Goal: Task Accomplishment & Management: Manage account settings

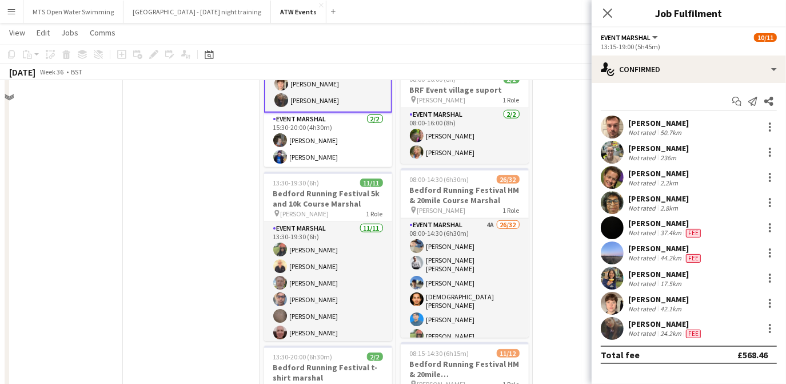
scroll to position [420, 0]
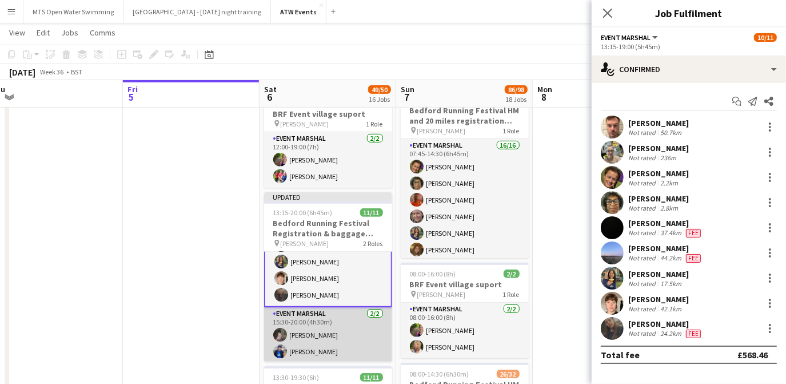
click at [331, 315] on app-card-role "Event Marshal 2/2 15:30-20:00 (4h30m) Pauline Jones Fergus Dalton" at bounding box center [328, 334] width 128 height 55
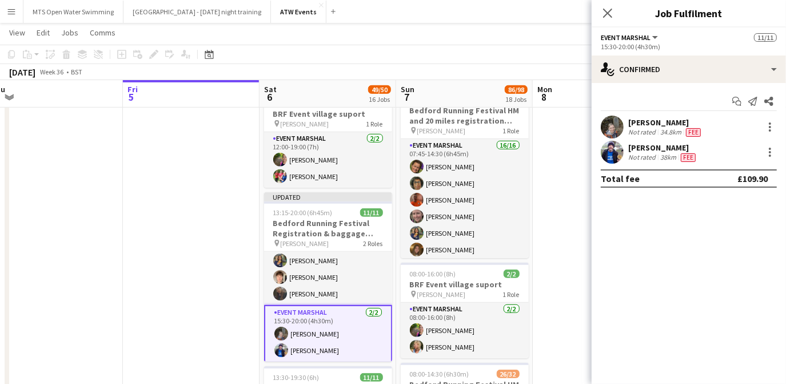
scroll to position [117, 0]
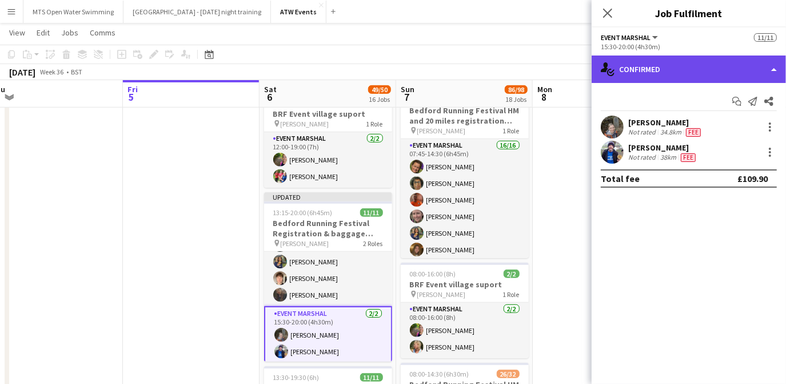
click at [660, 67] on div "single-neutral-actions-check-2 Confirmed" at bounding box center [689, 68] width 194 height 27
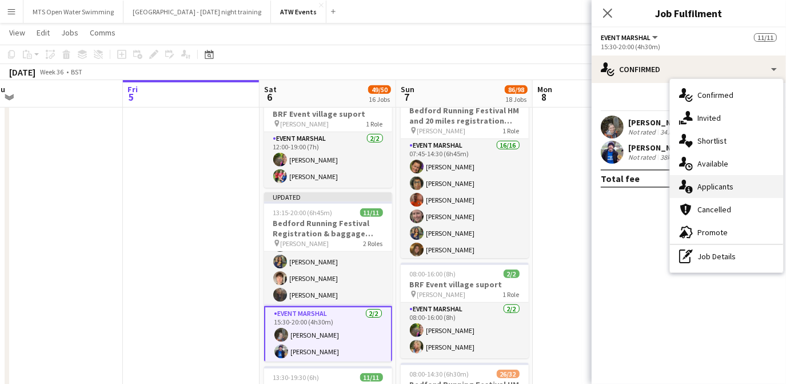
click at [708, 188] on span "Applicants" at bounding box center [716, 186] width 36 height 10
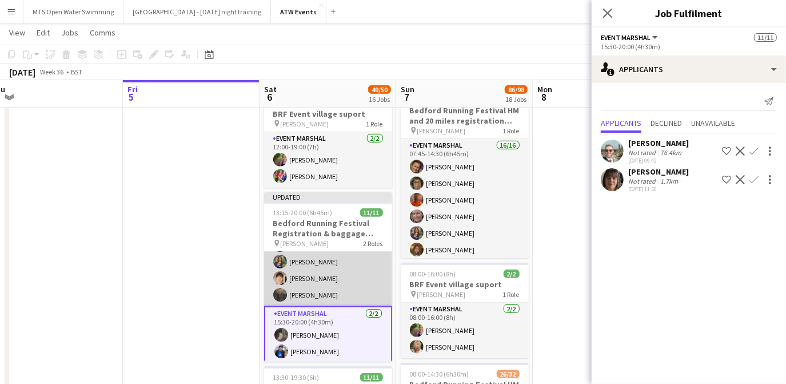
click at [330, 274] on app-card-role "Event Marshal 9/9 13:15-19:00 (5h45m) Tom Porteous Louise Foster Helen Parker J…" at bounding box center [328, 220] width 128 height 172
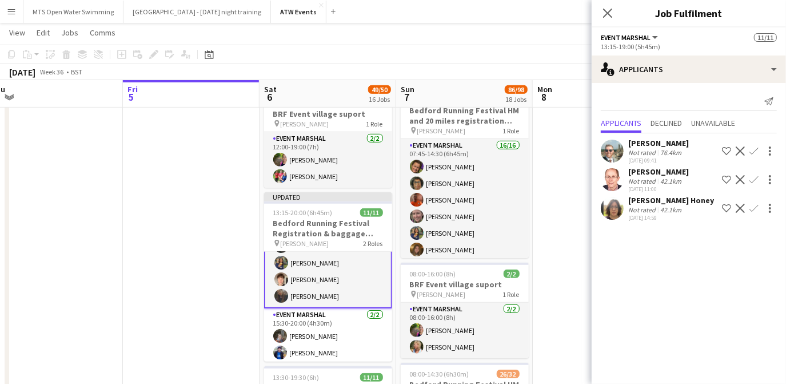
scroll to position [118, 0]
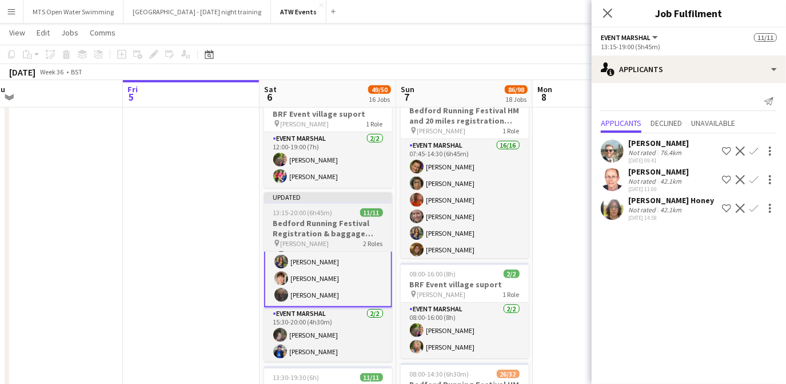
click at [300, 218] on h3 "Bedford Running Festival Registration & baggage marshal" at bounding box center [328, 228] width 128 height 21
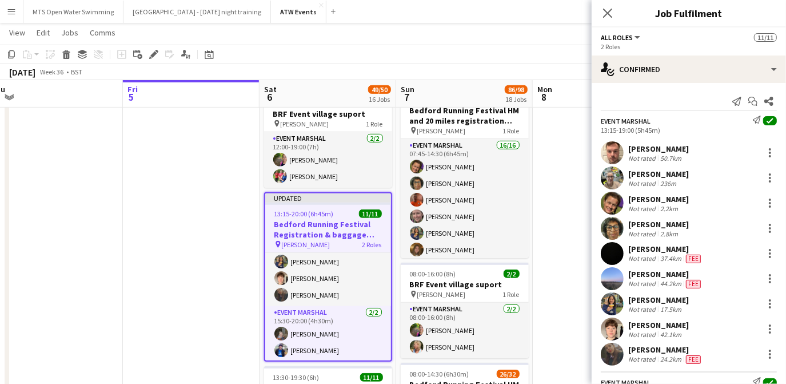
scroll to position [117, 0]
click at [155, 54] on icon at bounding box center [153, 54] width 6 height 6
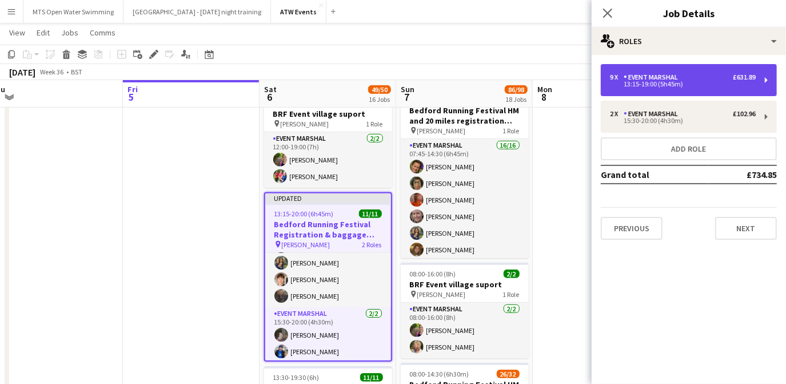
click at [750, 83] on div "13:15-19:00 (5h45m)" at bounding box center [683, 84] width 146 height 6
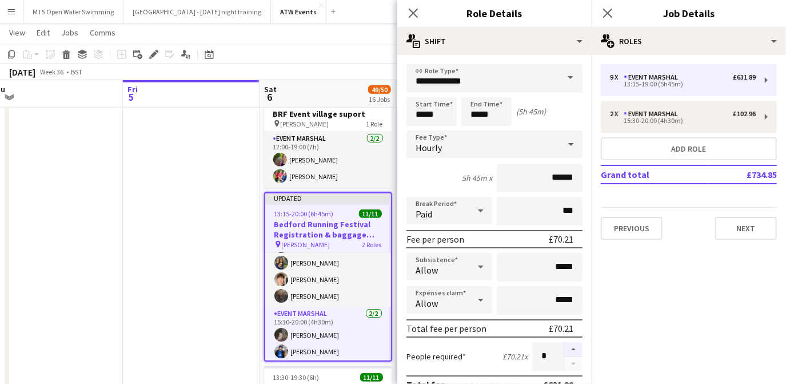
click at [565, 345] on button "button" at bounding box center [573, 349] width 18 height 15
type input "**"
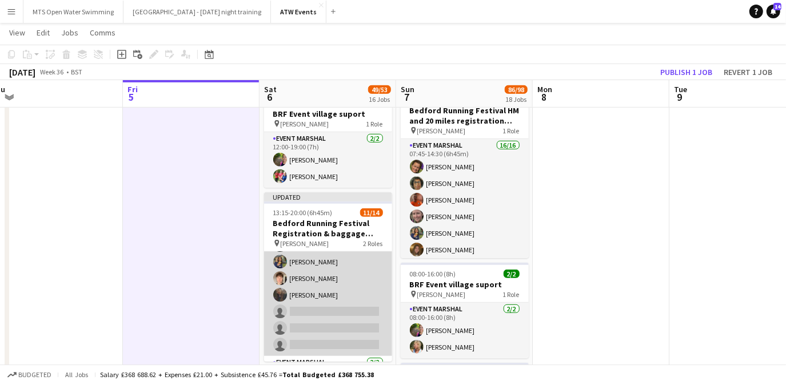
click at [314, 307] on app-card-role "Event Marshal 4A 9/12 13:15-19:00 (5h45m) Tom Porteous Louise Foster Helen Park…" at bounding box center [328, 244] width 128 height 221
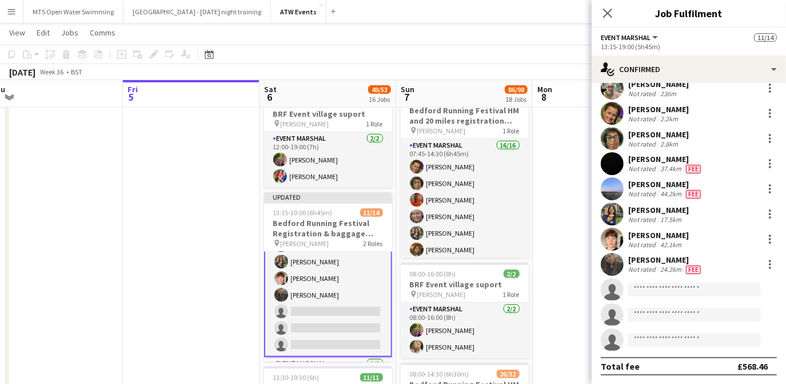
scroll to position [64, 0]
click at [650, 289] on input at bounding box center [694, 289] width 133 height 14
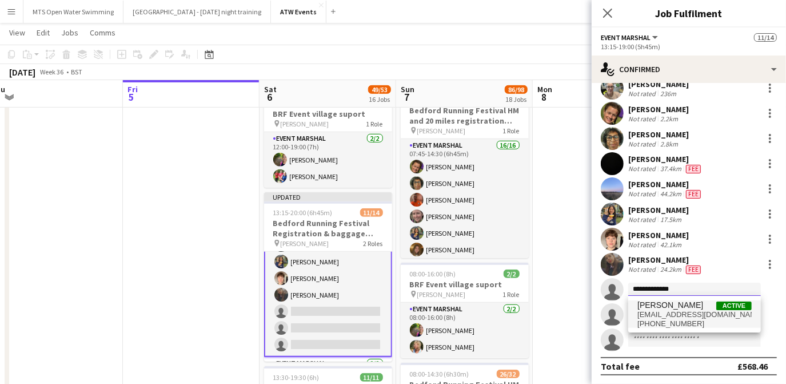
type input "**********"
click at [652, 316] on span "njgraves08@googlemail.com" at bounding box center [695, 314] width 114 height 9
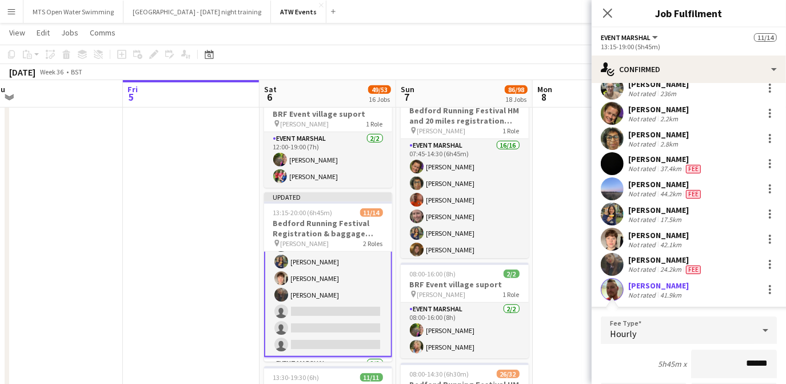
scroll to position [207, 0]
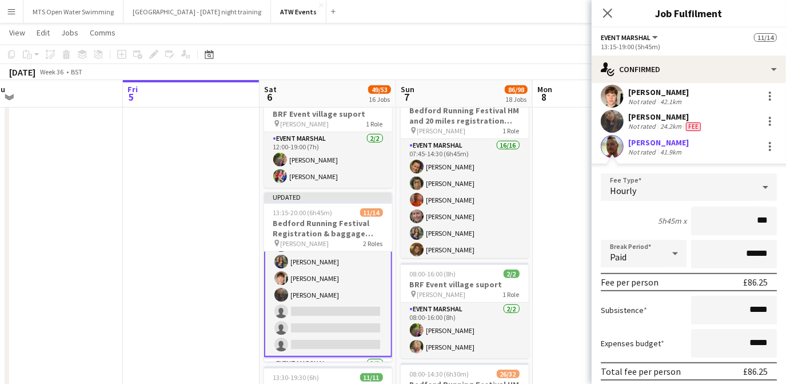
type input "***"
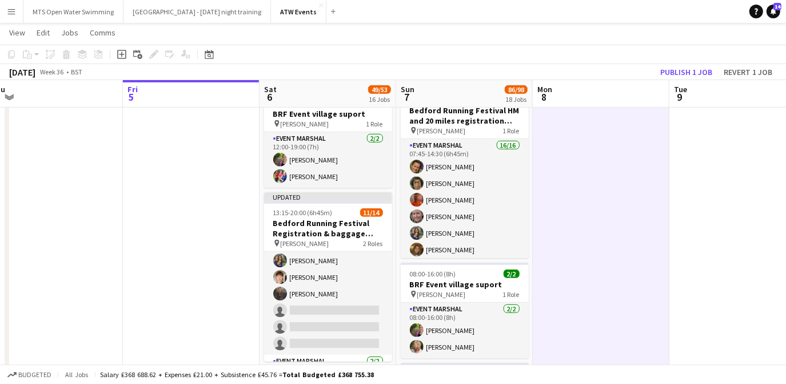
scroll to position [117, 0]
click at [678, 69] on button "Publish 1 job" at bounding box center [686, 72] width 61 height 15
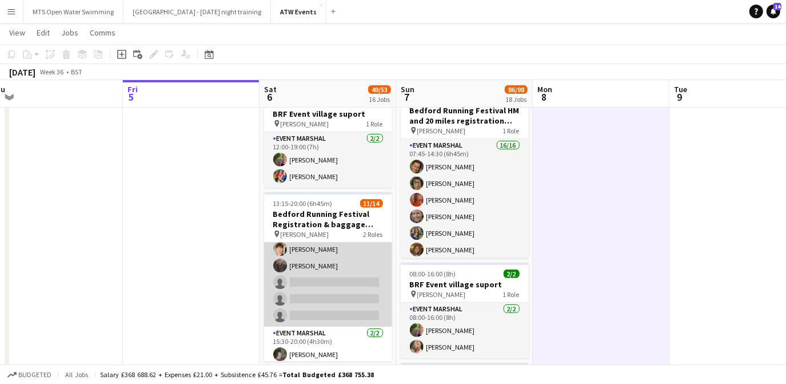
scroll to position [137, 0]
click at [316, 274] on app-card-role "Event Marshal 4A 9/12 13:15-19:00 (5h45m) Tom Porteous Louise Foster Helen Park…" at bounding box center [328, 215] width 128 height 221
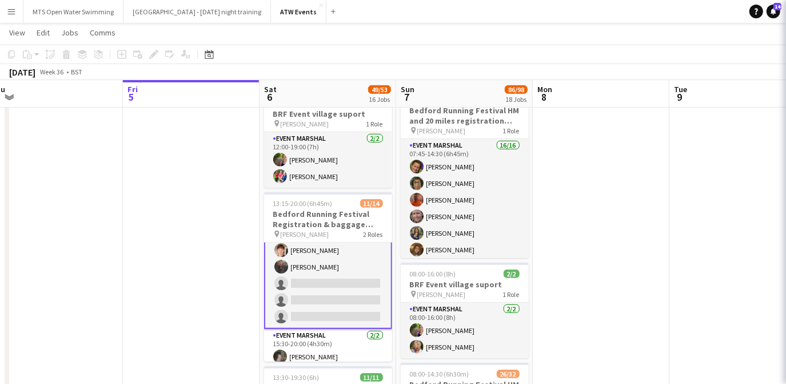
scroll to position [138, 0]
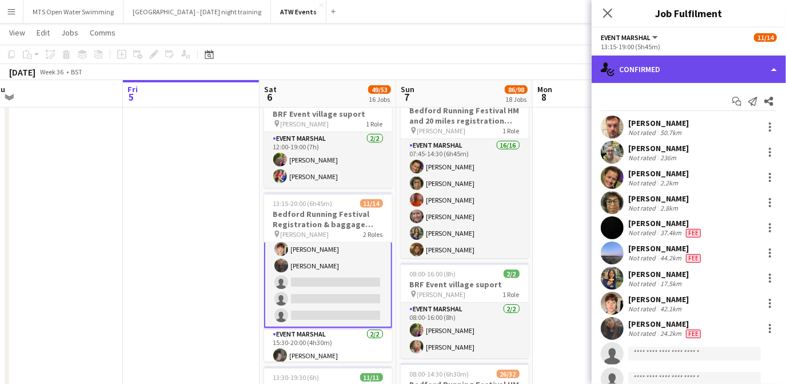
click at [691, 66] on div "single-neutral-actions-check-2 Confirmed" at bounding box center [689, 68] width 194 height 27
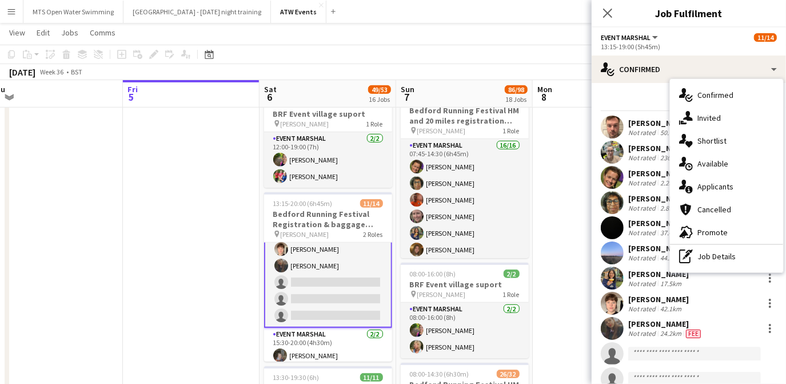
click at [298, 270] on app-card-role "Event Marshal 4A 9/12 13:15-19:00 (5h45m) Tom Porteous Louise Foster Helen Park…" at bounding box center [328, 216] width 128 height 224
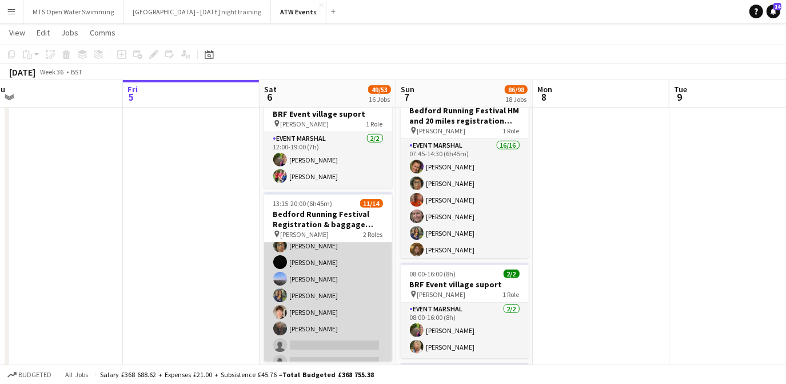
scroll to position [64, 0]
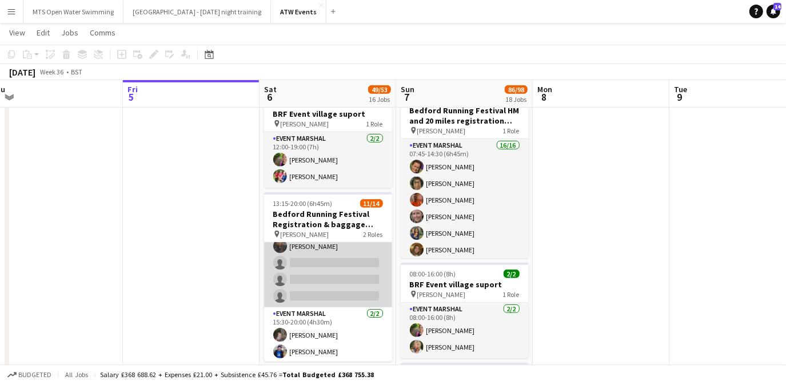
click at [306, 250] on app-card-role "Event Marshal 4A 9/12 13:15-19:00 (5h45m) Tom Porteous Louise Foster Helen Park…" at bounding box center [328, 196] width 128 height 221
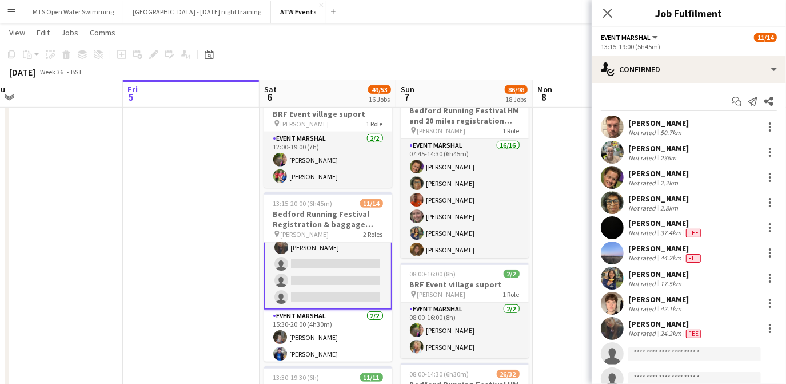
scroll to position [157, 0]
click at [660, 344] on app-invite-slot "single-neutral-actions" at bounding box center [689, 353] width 194 height 23
click at [658, 352] on input at bounding box center [694, 353] width 133 height 14
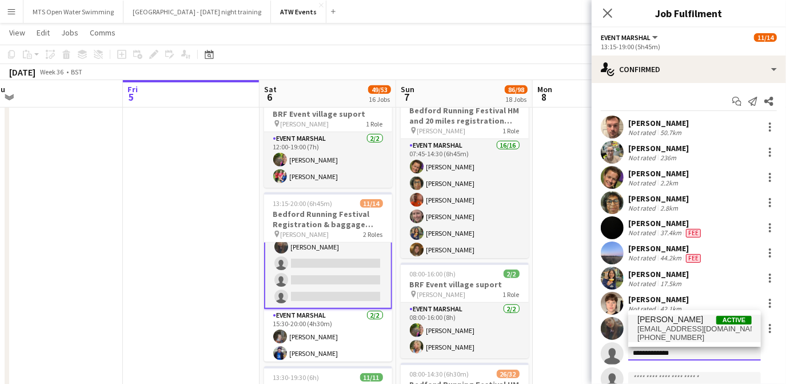
type input "**********"
click at [671, 330] on span "njgraves08@googlemail.com" at bounding box center [695, 328] width 114 height 9
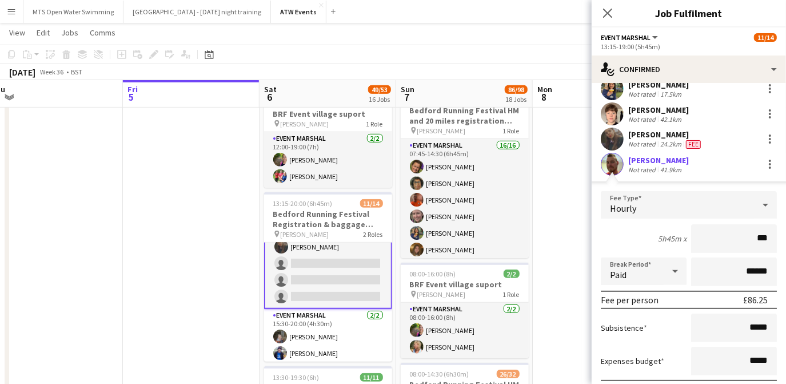
scroll to position [321, 0]
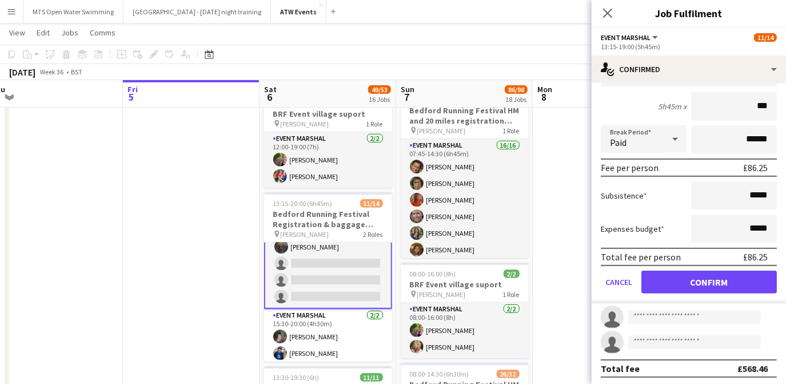
type input "***"
click at [692, 289] on button "Confirm" at bounding box center [710, 281] width 136 height 23
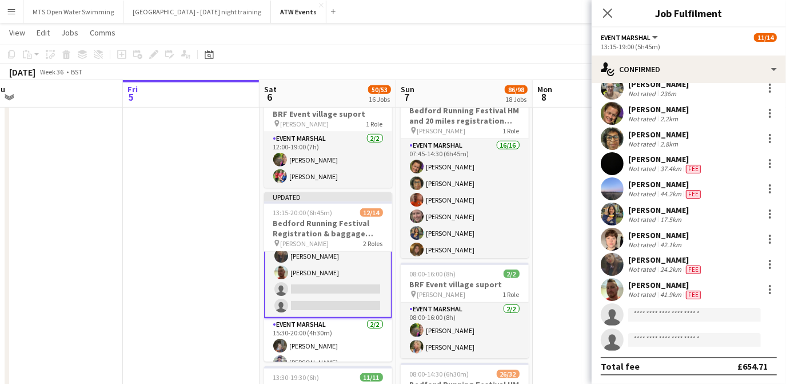
click at [311, 284] on app-card-role "Event Marshal 4A 10/12 13:15-19:00 (5h45m) Tom Porteous Louise Foster Helen Par…" at bounding box center [328, 206] width 128 height 224
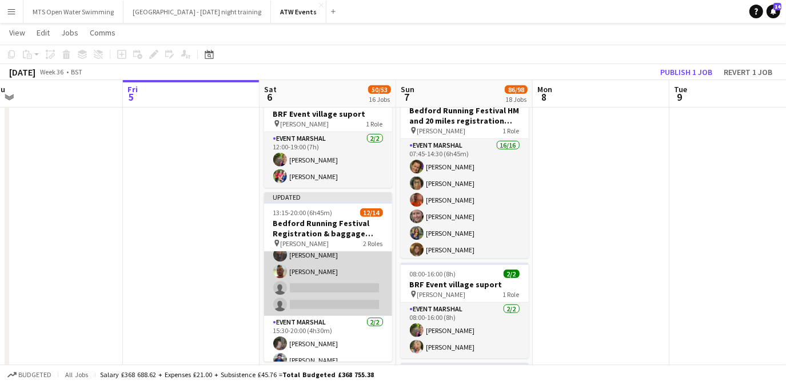
scroll to position [157, 0]
click at [326, 282] on app-card-role "Event Marshal 4A 10/12 13:15-19:00 (5h45m) Tom Porteous Louise Foster Helen Par…" at bounding box center [328, 205] width 128 height 221
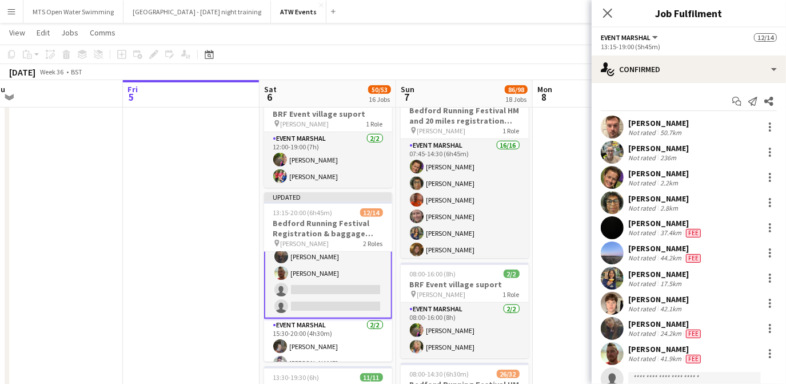
scroll to position [157, 0]
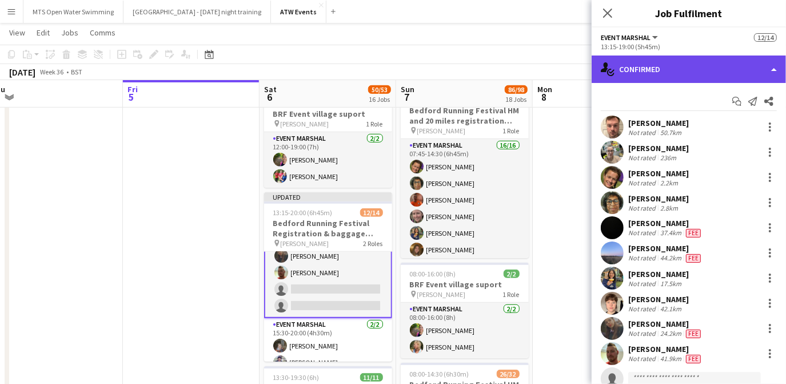
click at [656, 74] on div "single-neutral-actions-check-2 Confirmed" at bounding box center [689, 68] width 194 height 27
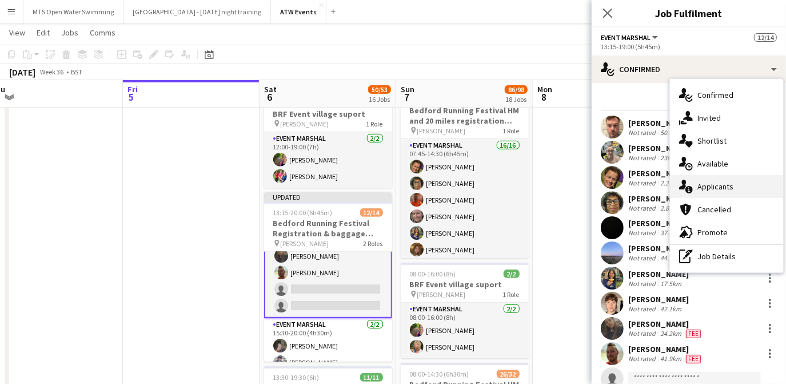
click at [711, 184] on span "Applicants" at bounding box center [716, 186] width 36 height 10
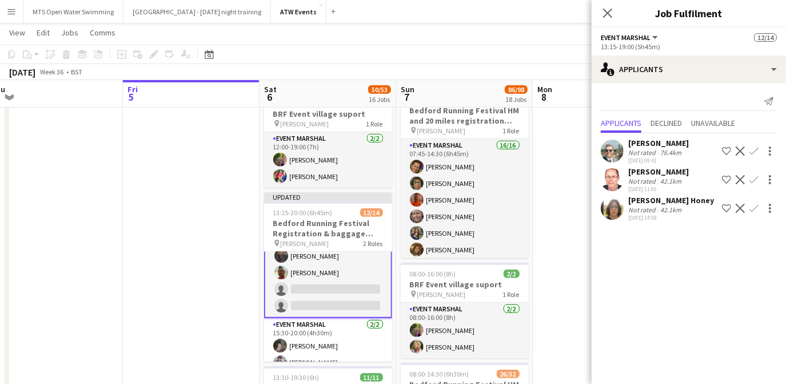
click at [757, 174] on button "Confirm" at bounding box center [754, 180] width 14 height 14
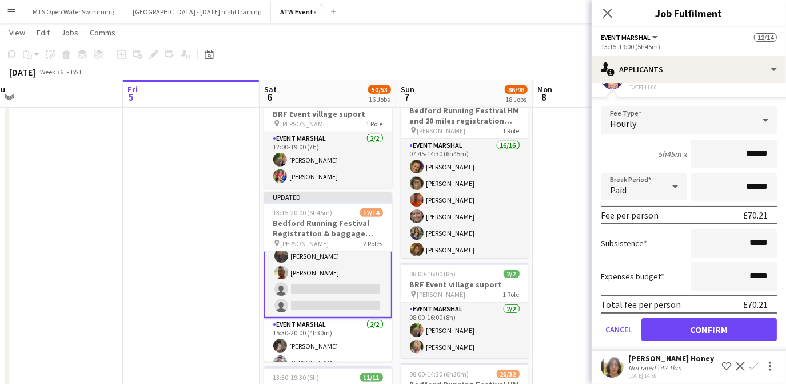
scroll to position [106, 0]
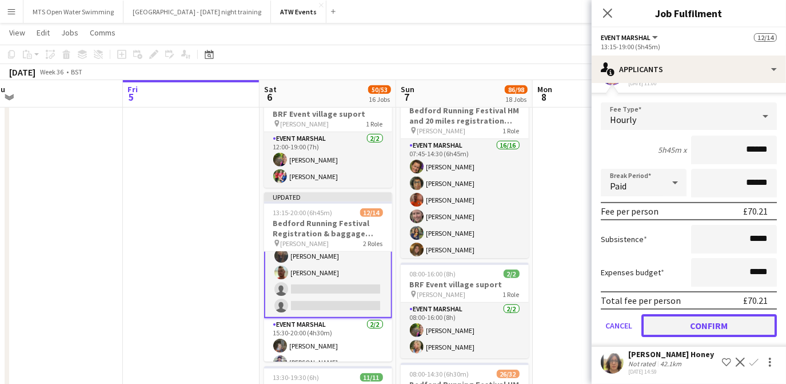
click at [687, 321] on button "Confirm" at bounding box center [710, 325] width 136 height 23
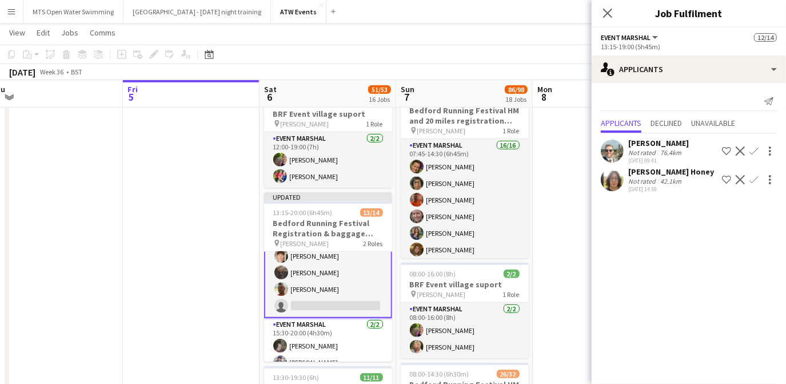
scroll to position [0, 0]
click at [753, 182] on app-icon "Confirm" at bounding box center [754, 179] width 9 height 9
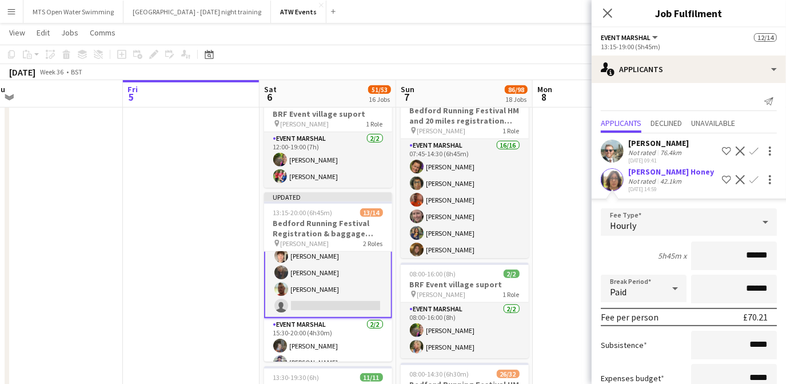
scroll to position [77, 0]
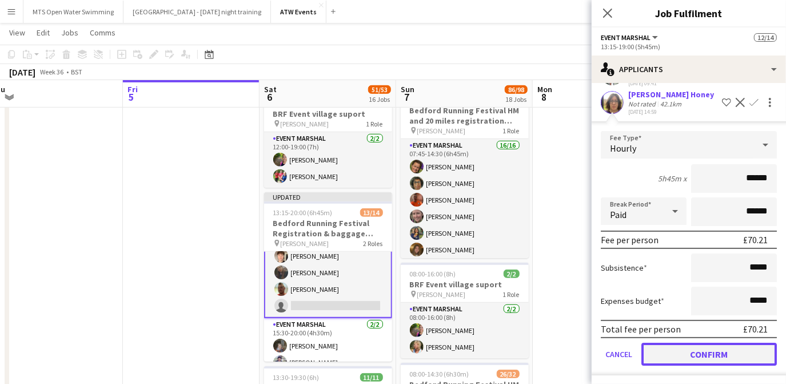
click at [689, 351] on button "Confirm" at bounding box center [710, 353] width 136 height 23
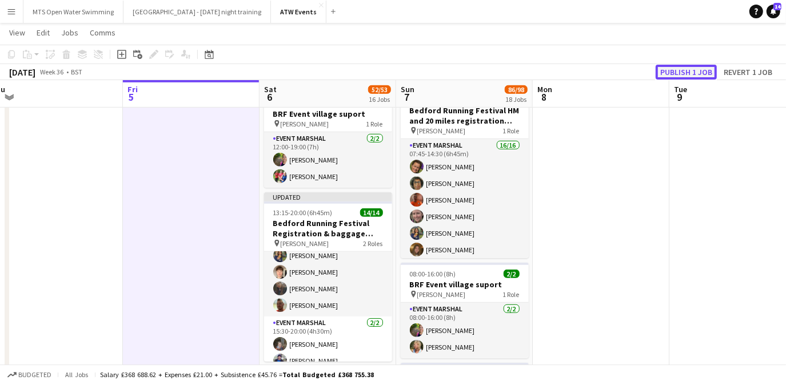
click at [684, 71] on button "Publish 1 job" at bounding box center [686, 72] width 61 height 15
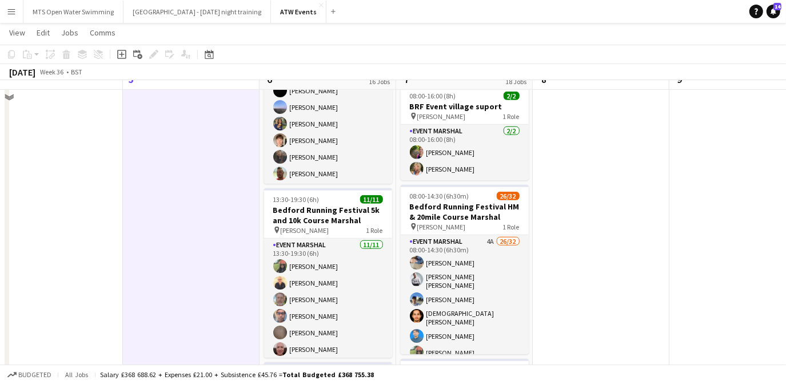
scroll to position [577, 0]
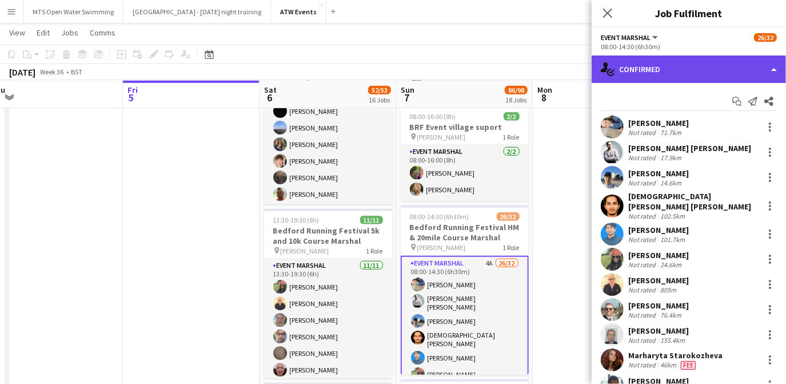
click at [714, 74] on div "single-neutral-actions-check-2 Confirmed" at bounding box center [689, 68] width 194 height 27
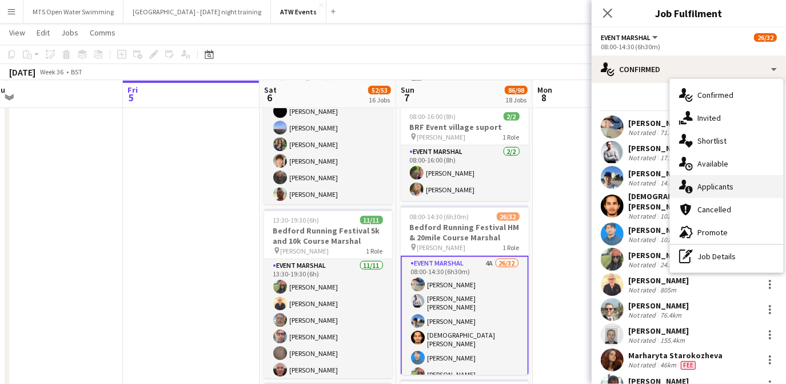
click at [727, 190] on span "Applicants" at bounding box center [716, 186] width 36 height 10
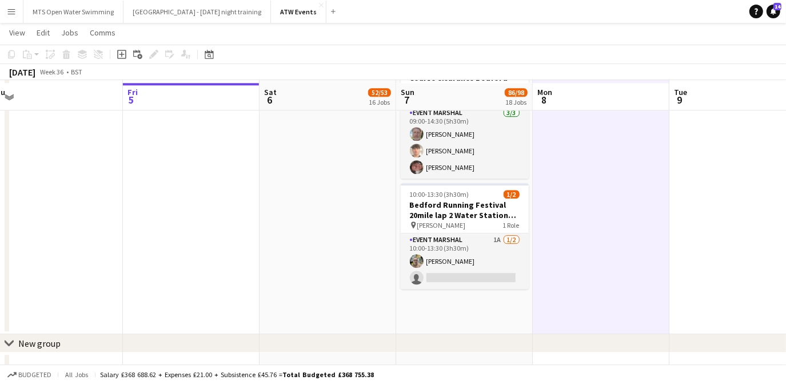
scroll to position [2107, 0]
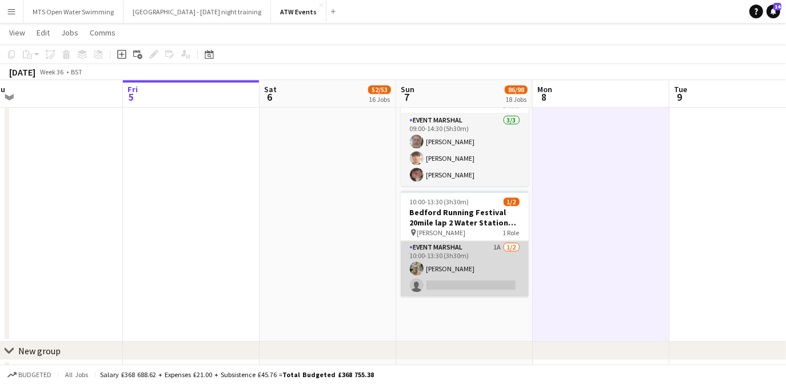
click at [497, 243] on app-card-role "Event Marshal 1A 1/2 10:00-13:30 (3h30m) Louise Foster single-neutral-actions" at bounding box center [465, 268] width 128 height 55
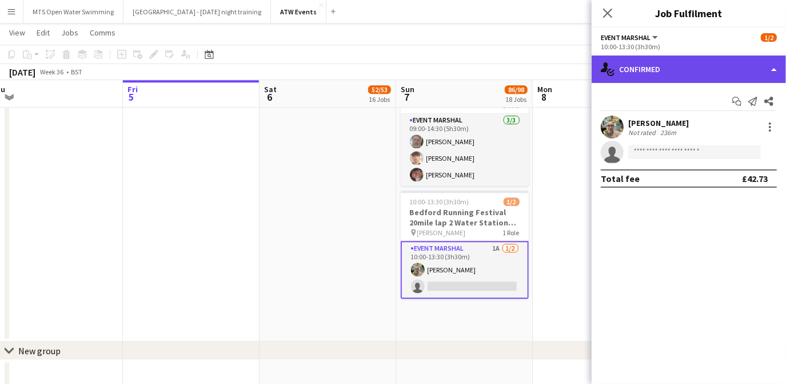
click at [683, 78] on div "single-neutral-actions-check-2 Confirmed" at bounding box center [689, 68] width 194 height 27
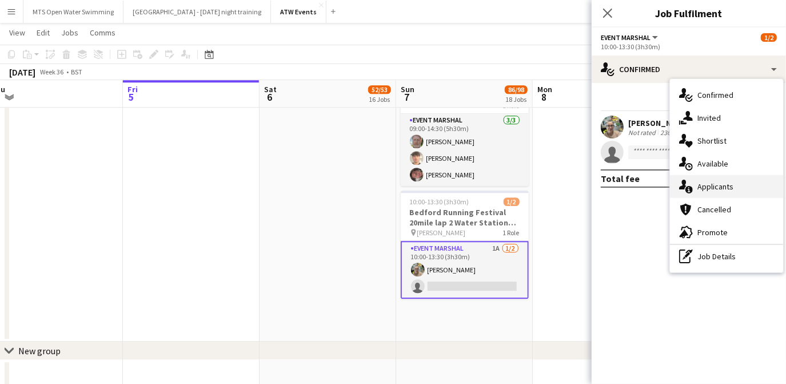
click at [709, 188] on span "Applicants" at bounding box center [716, 186] width 36 height 10
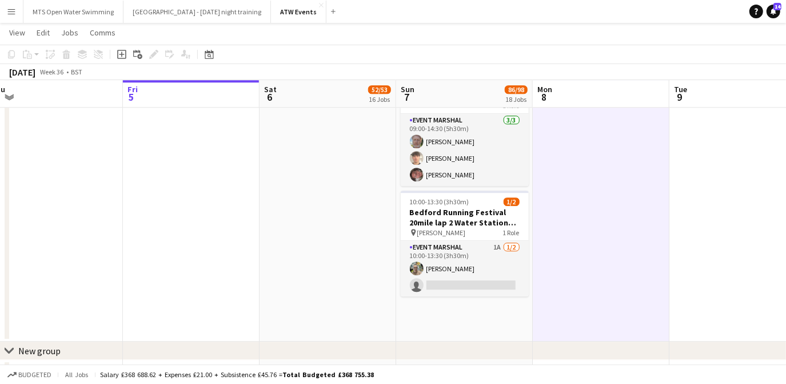
click at [11, 17] on button "Menu" at bounding box center [11, 11] width 23 height 23
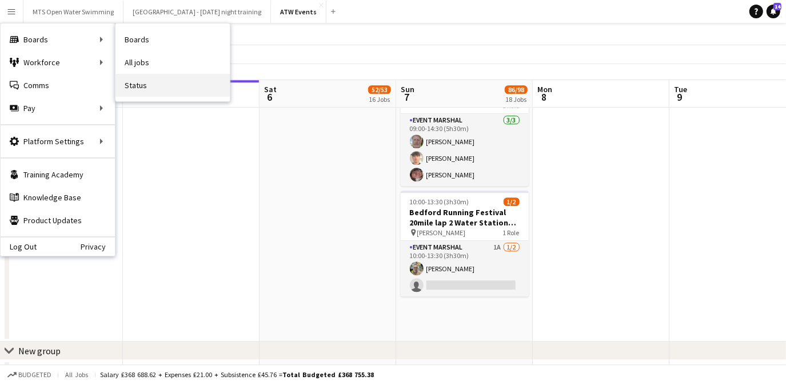
click at [133, 80] on link "Status" at bounding box center [172, 85] width 114 height 23
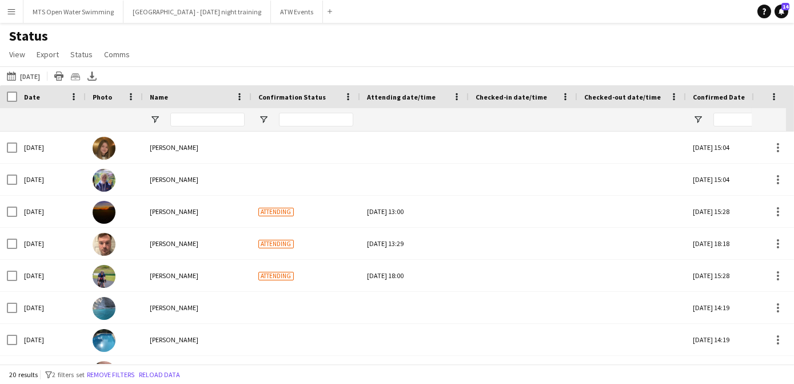
type input "**********"
click at [28, 74] on button "05-09-2025 to 11-09-2025 24-08-2025" at bounding box center [24, 76] width 38 height 14
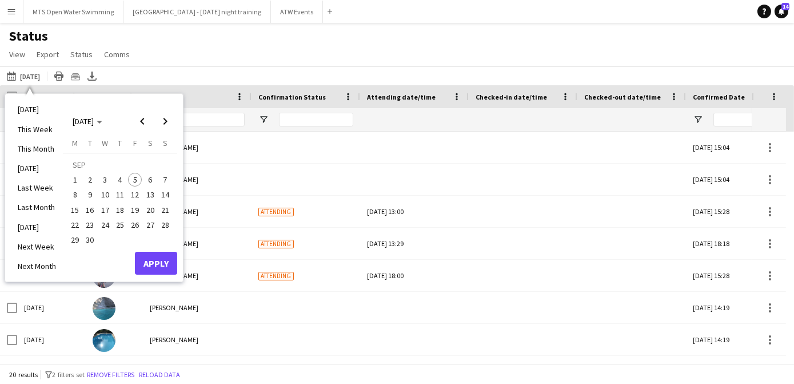
click at [150, 179] on span "6" at bounding box center [151, 180] width 14 height 14
click at [165, 179] on span "7" at bounding box center [165, 180] width 14 height 14
click at [151, 270] on button "Apply" at bounding box center [156, 263] width 42 height 23
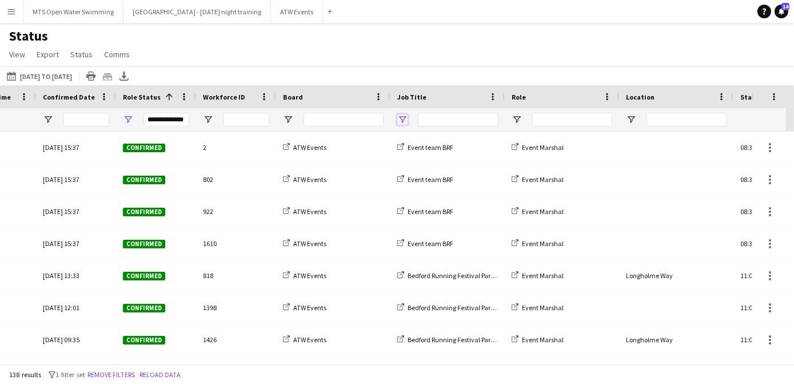
click at [402, 118] on span "Open Filter Menu" at bounding box center [402, 119] width 10 height 10
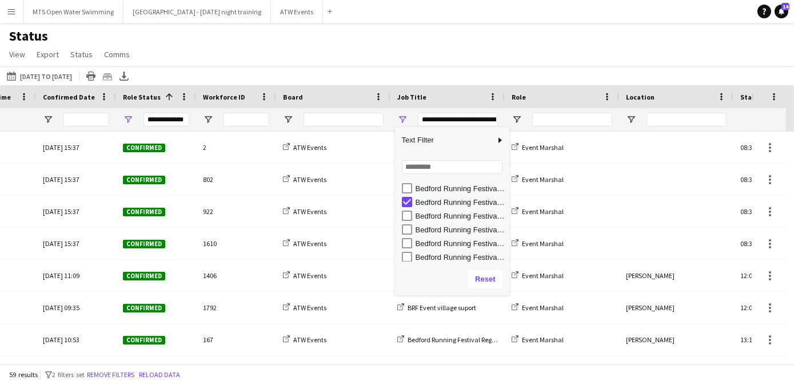
scroll to position [82, 0]
click at [126, 77] on icon at bounding box center [124, 74] width 5 height 7
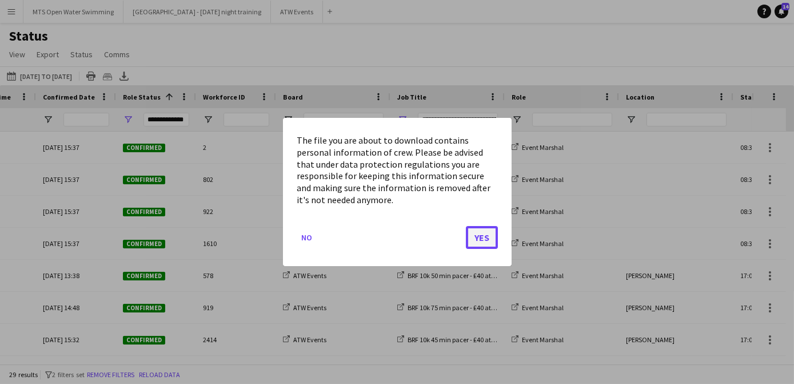
click at [483, 238] on button "Yes" at bounding box center [482, 237] width 32 height 23
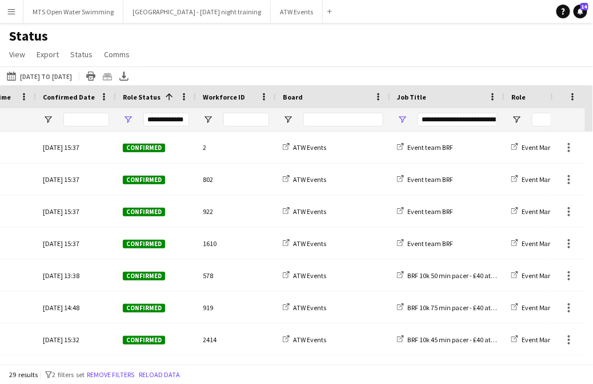
click at [461, 122] on div "**********" at bounding box center [458, 120] width 80 height 14
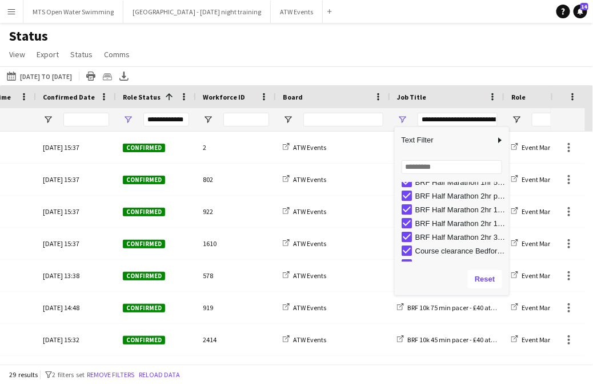
scroll to position [346, 0]
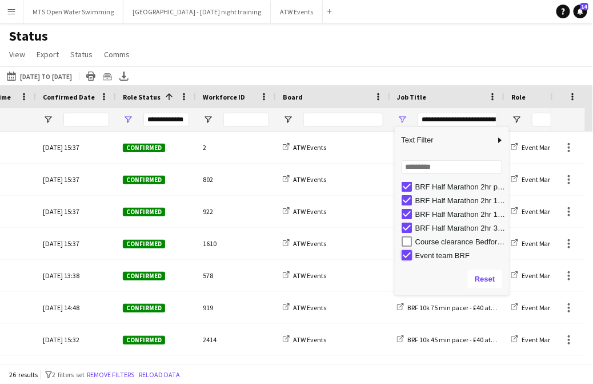
type input "**********"
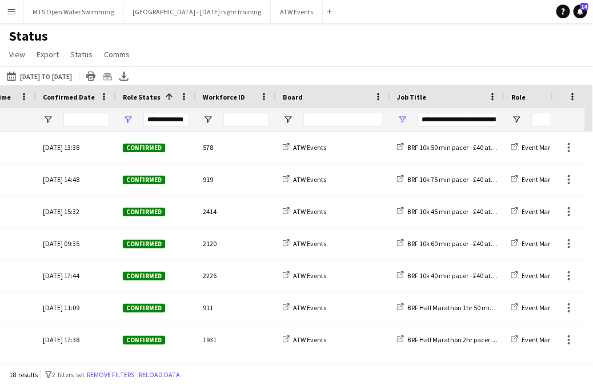
click at [444, 47] on div "Status View Views Default view New view Update view Delete view Edit name Custo…" at bounding box center [296, 46] width 593 height 39
click at [126, 75] on icon at bounding box center [124, 74] width 5 height 7
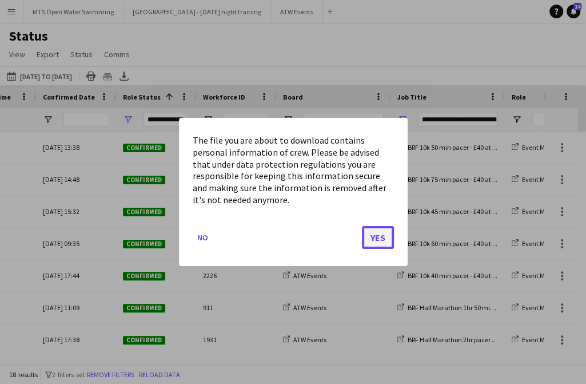
click at [376, 237] on button "Yes" at bounding box center [378, 237] width 32 height 23
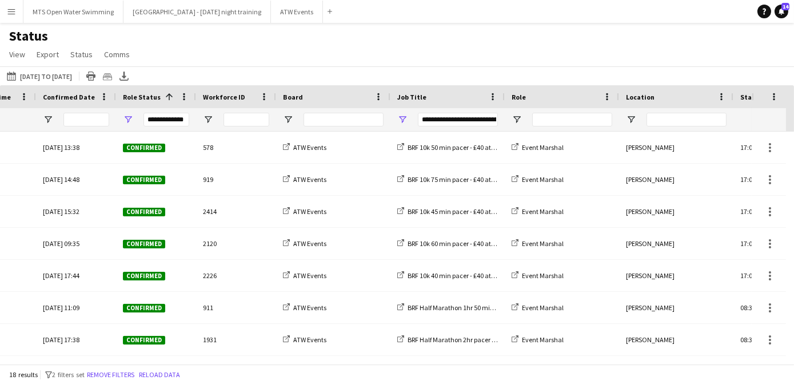
click at [583, 365] on div "18 results filter-1 2 filters set Remove filters Reload data" at bounding box center [397, 373] width 794 height 19
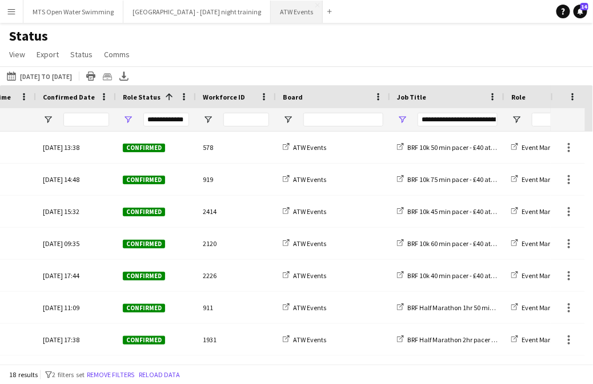
click at [272, 13] on button "ATW Events Close" at bounding box center [297, 12] width 52 height 22
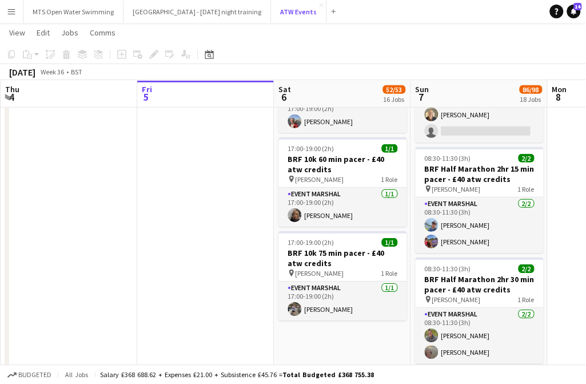
scroll to position [1708, 0]
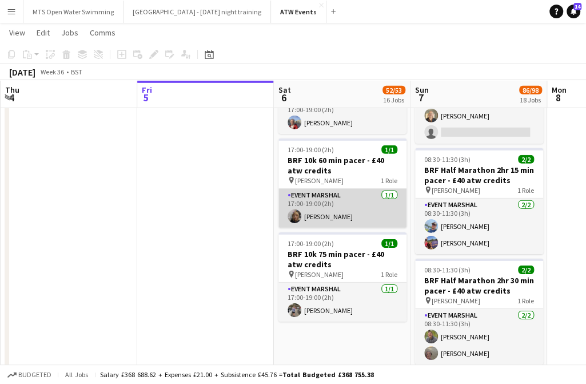
click at [323, 206] on app-card-role "Event Marshal 1/1 17:00-19:00 (2h) Marisa lima" at bounding box center [342, 208] width 128 height 39
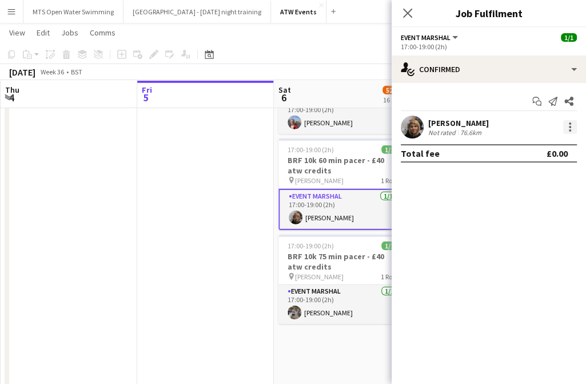
click at [570, 127] on div at bounding box center [570, 127] width 2 height 2
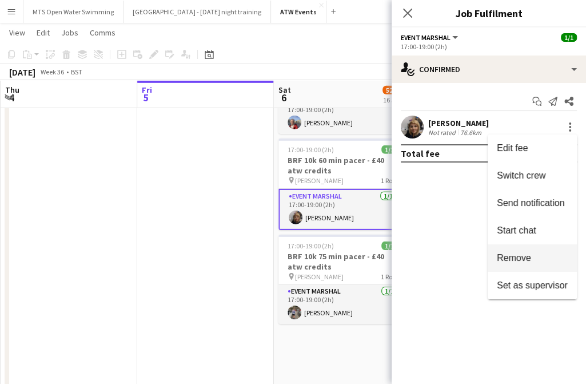
click at [536, 257] on span "Remove" at bounding box center [532, 258] width 71 height 10
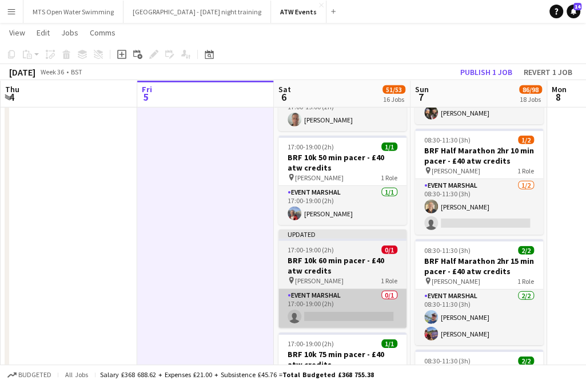
scroll to position [1618, 0]
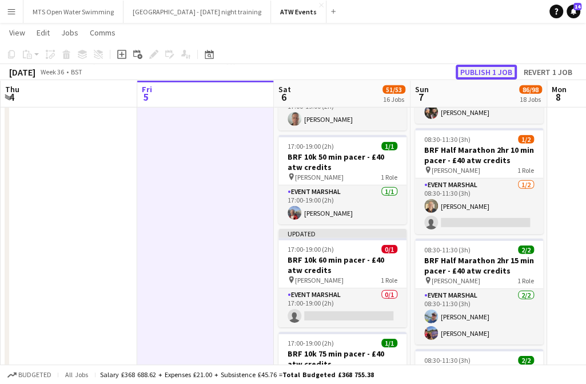
click at [483, 67] on button "Publish 1 job" at bounding box center [486, 72] width 61 height 15
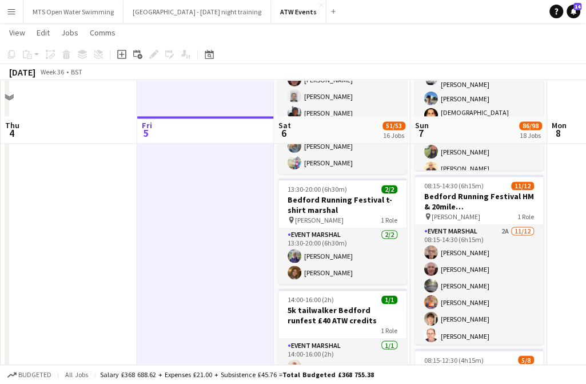
scroll to position [818, 0]
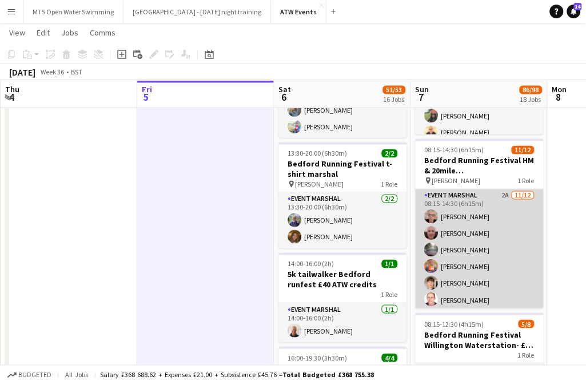
click at [499, 192] on app-card-role "Event Marshal 2A 11/12 08:15-14:30 (6h15m) David Bridgman Alan Hopkins Finn Hop…" at bounding box center [479, 299] width 128 height 221
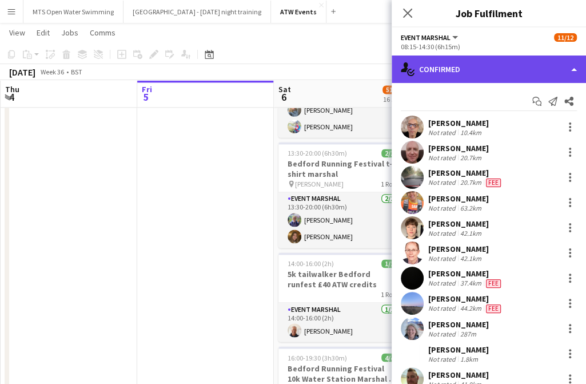
click at [467, 78] on div "single-neutral-actions-check-2 Confirmed" at bounding box center [489, 68] width 194 height 27
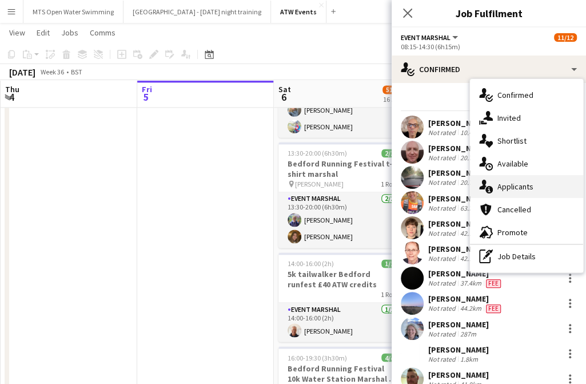
click at [512, 188] on span "Applicants" at bounding box center [515, 186] width 36 height 10
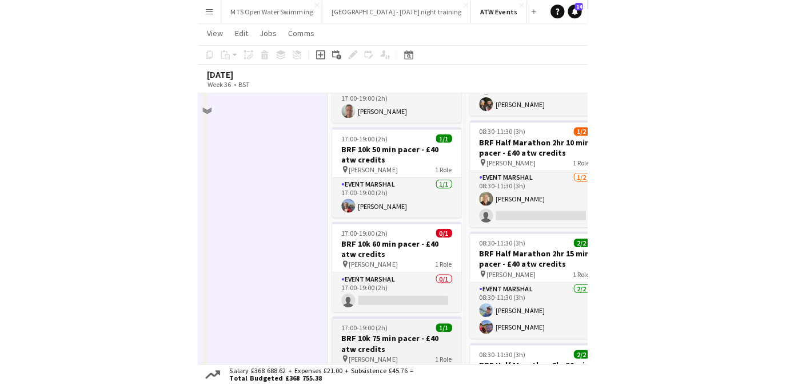
scroll to position [1659, 0]
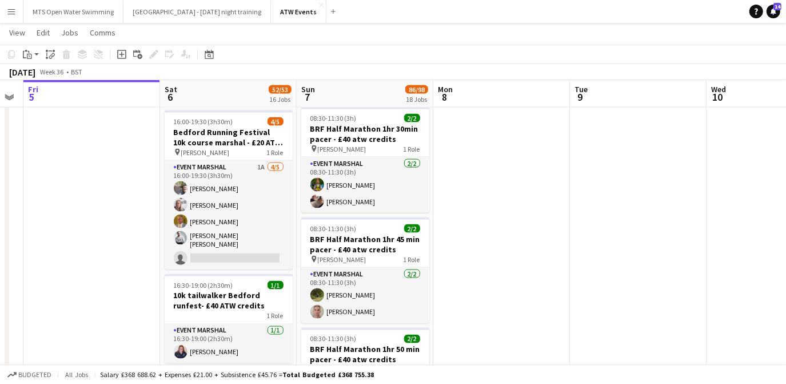
scroll to position [1197, 0]
click at [453, 177] on app-date-cell at bounding box center [501, 91] width 137 height 2320
